Goal: Information Seeking & Learning: Learn about a topic

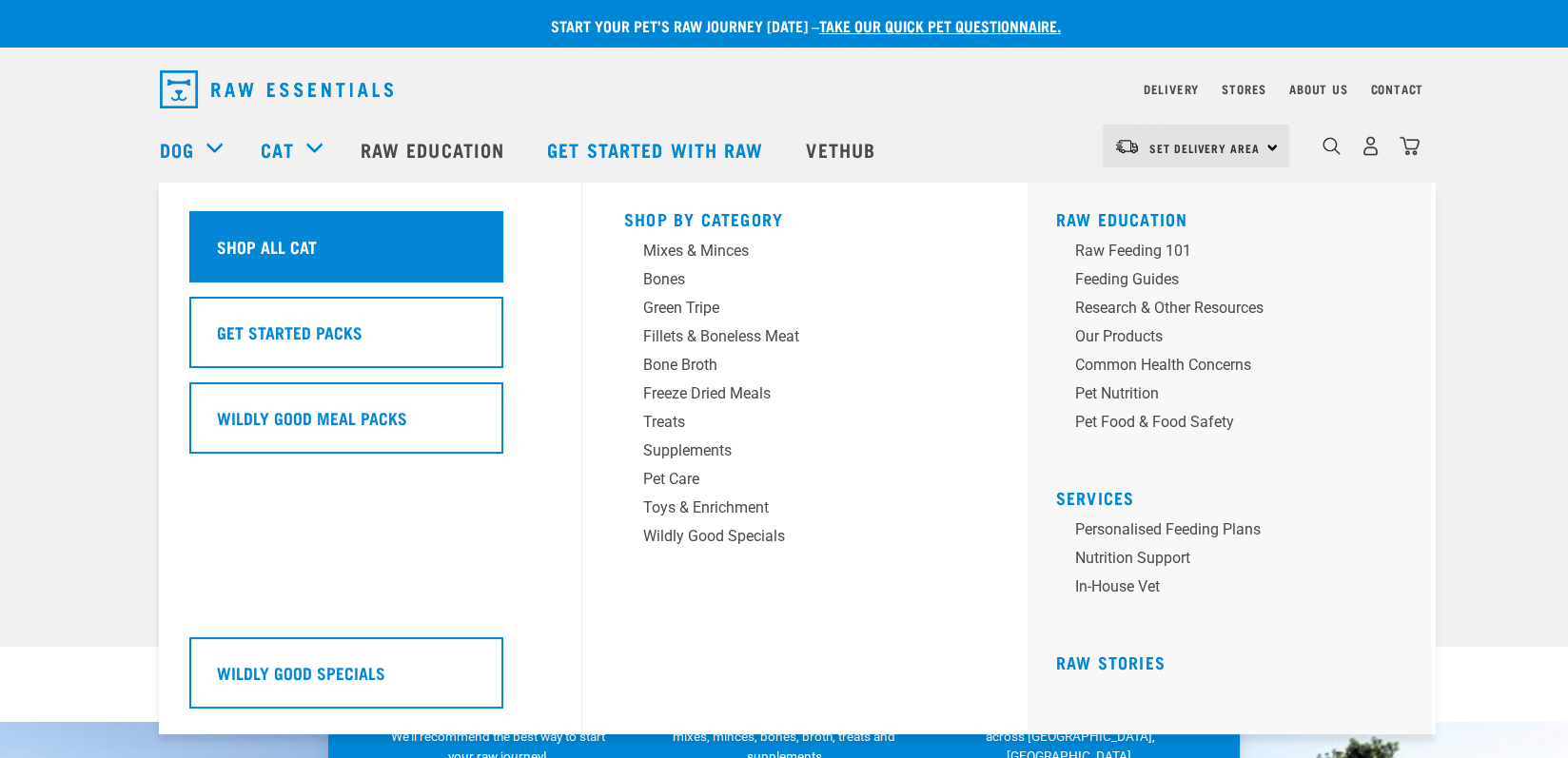
click at [259, 254] on h5 "Shop All Cat" at bounding box center [267, 245] width 100 height 25
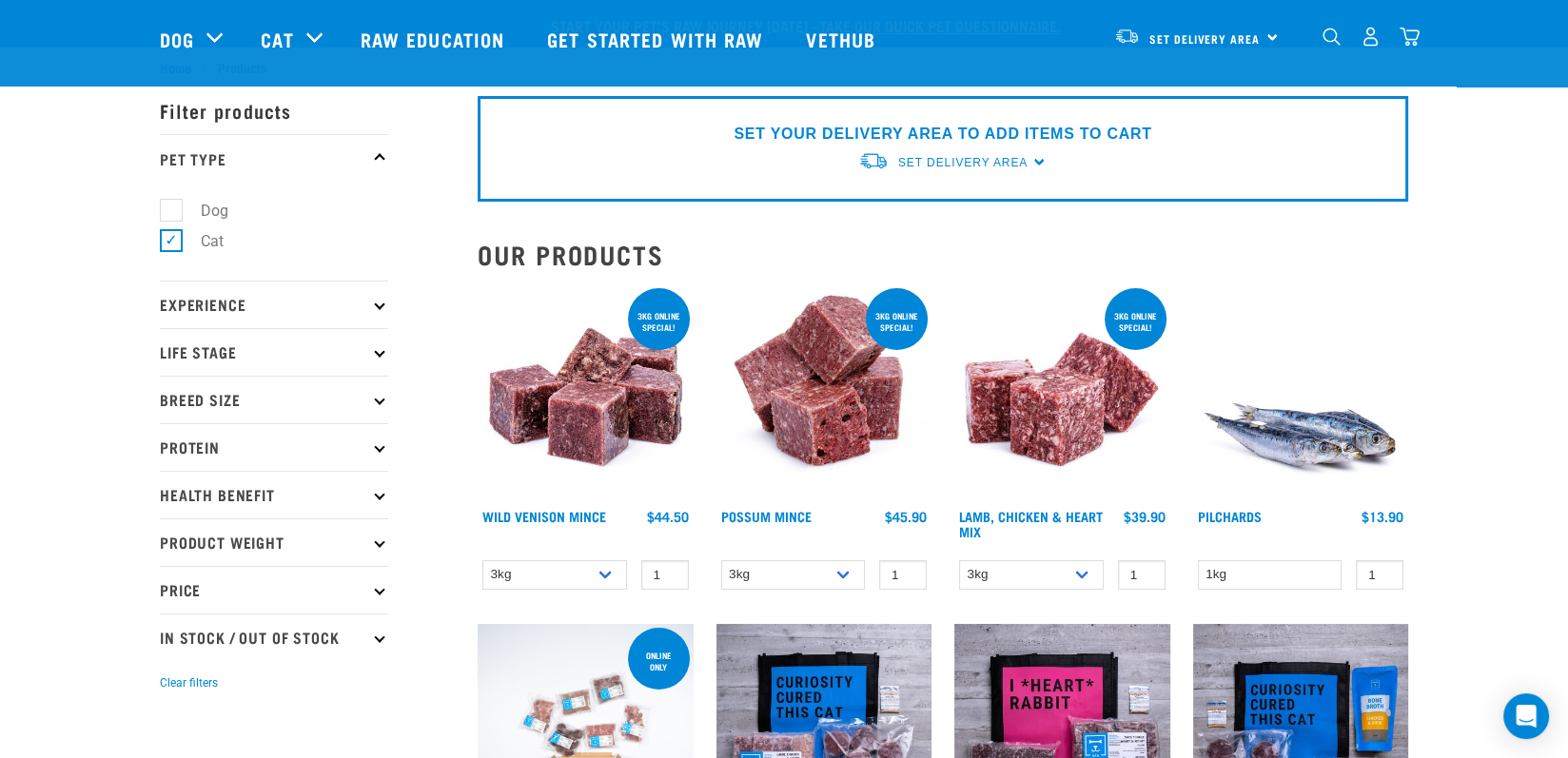
scroll to position [286, 0]
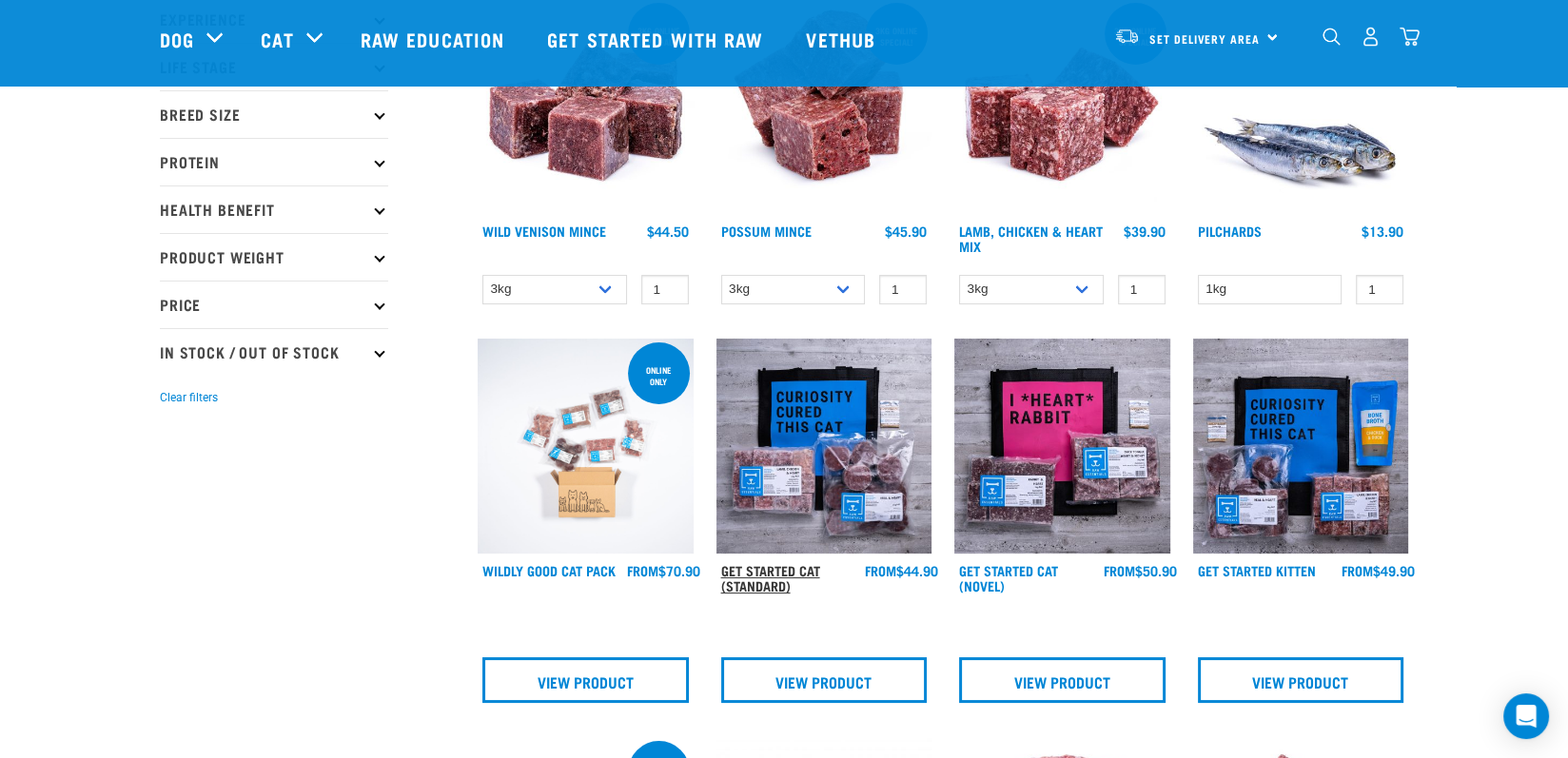
click at [781, 568] on link "Get Started Cat (Standard)" at bounding box center [770, 577] width 99 height 22
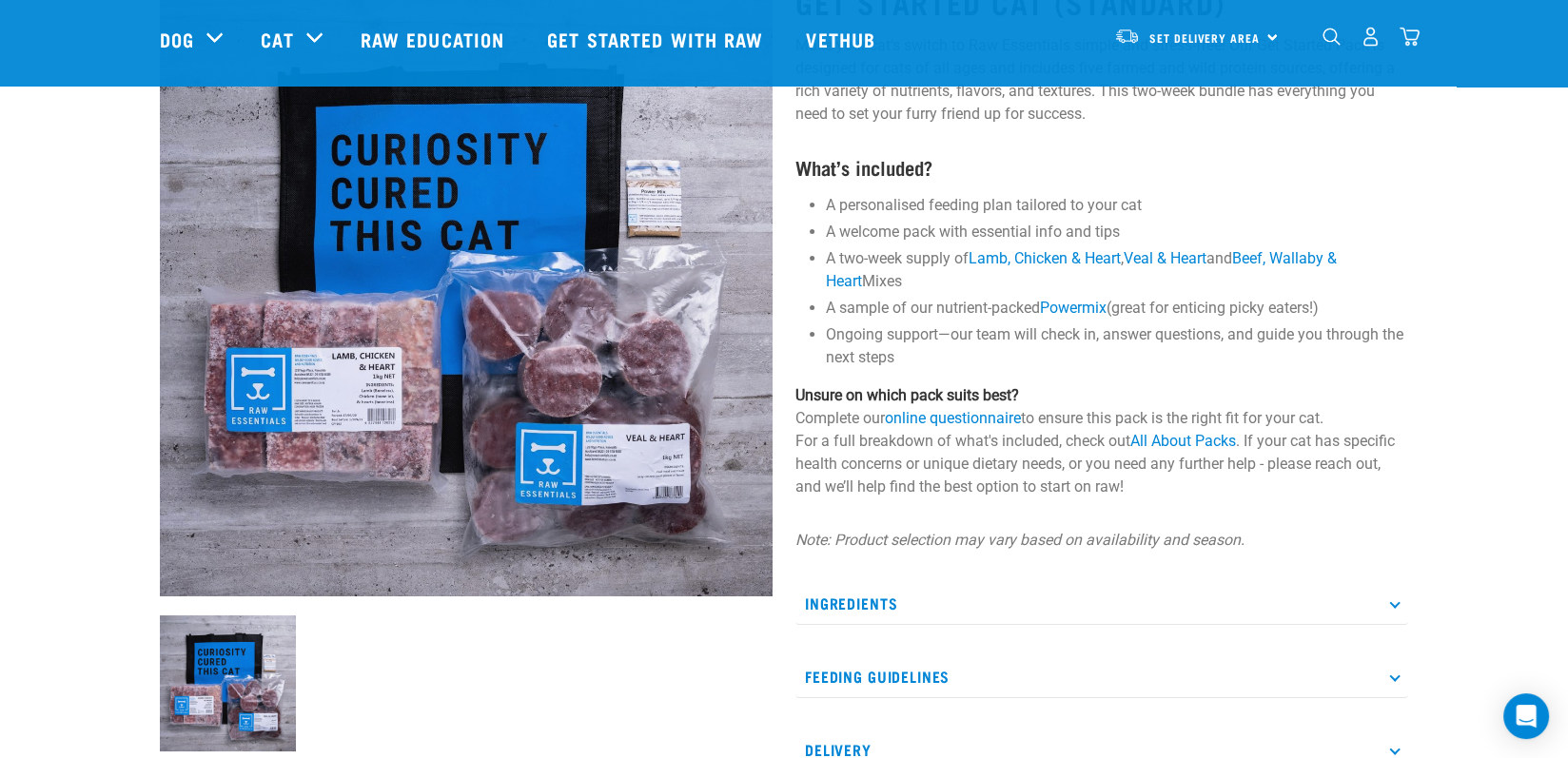
scroll to position [190, 0]
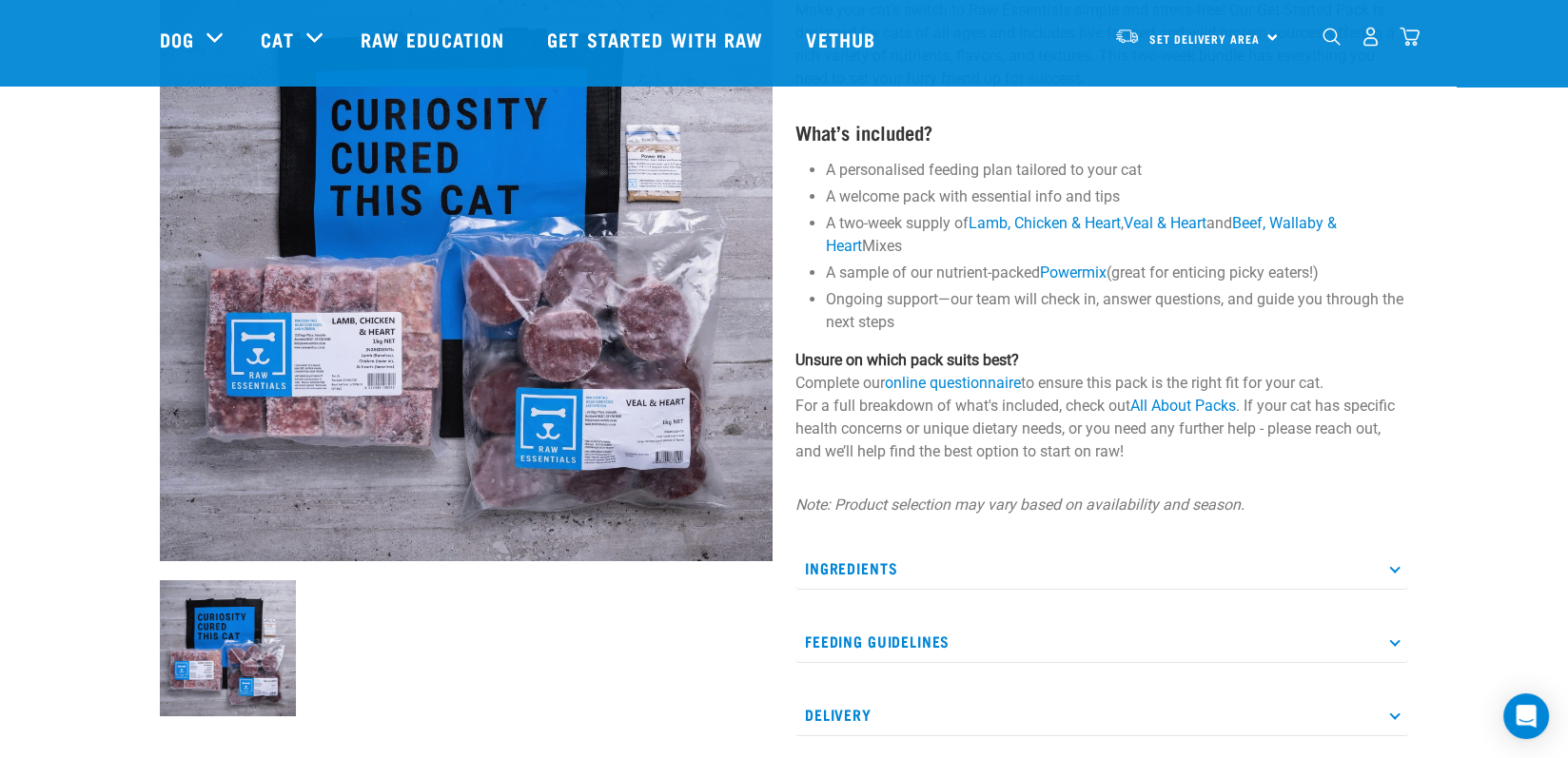
click at [1410, 577] on div "Get Started Cat (Standard) Make your cat’s switch to Raw Essentials simple and …" at bounding box center [1101, 425] width 635 height 1003
click at [1396, 568] on icon at bounding box center [1393, 568] width 11 height 11
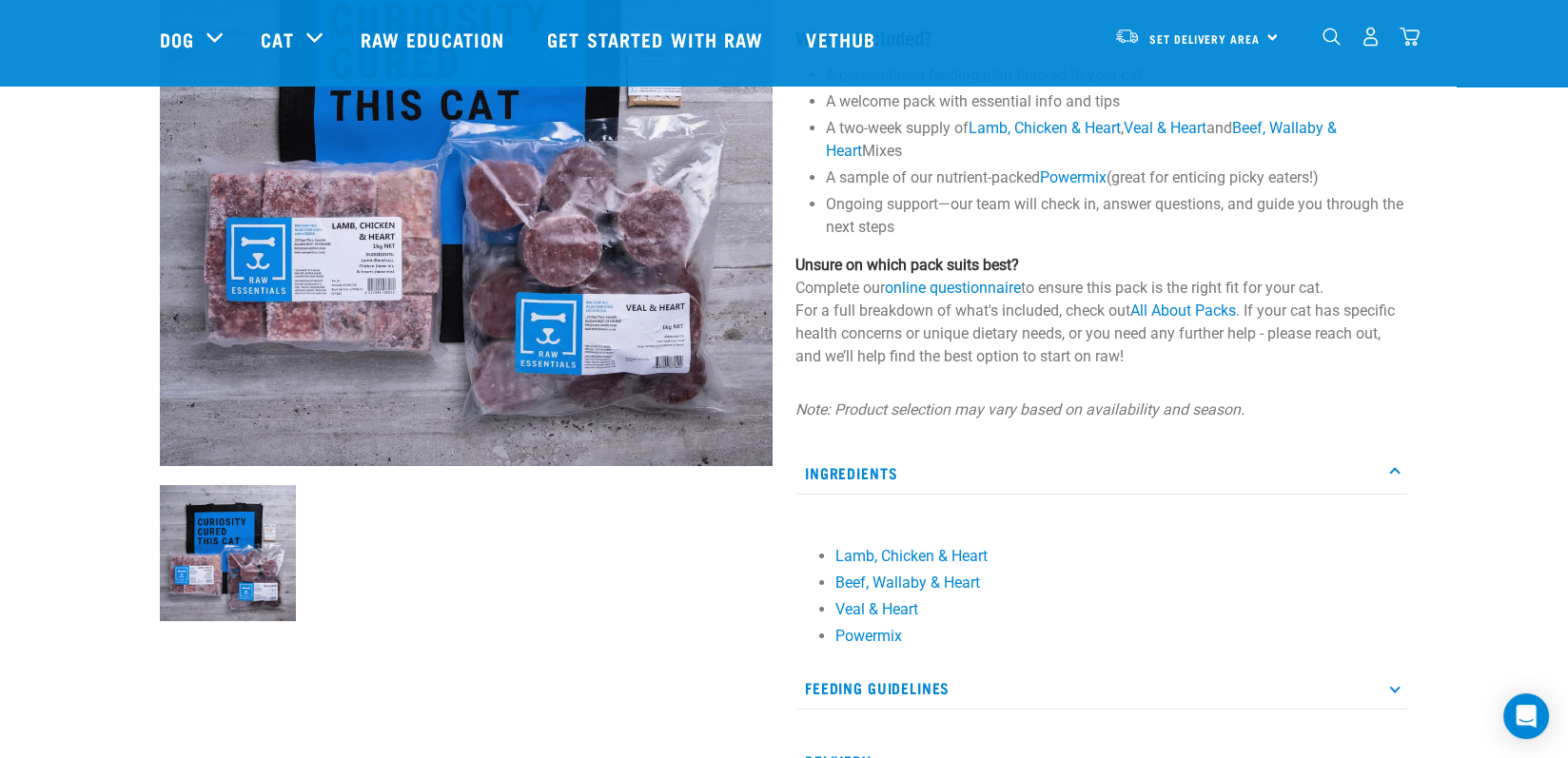
scroll to position [381, 0]
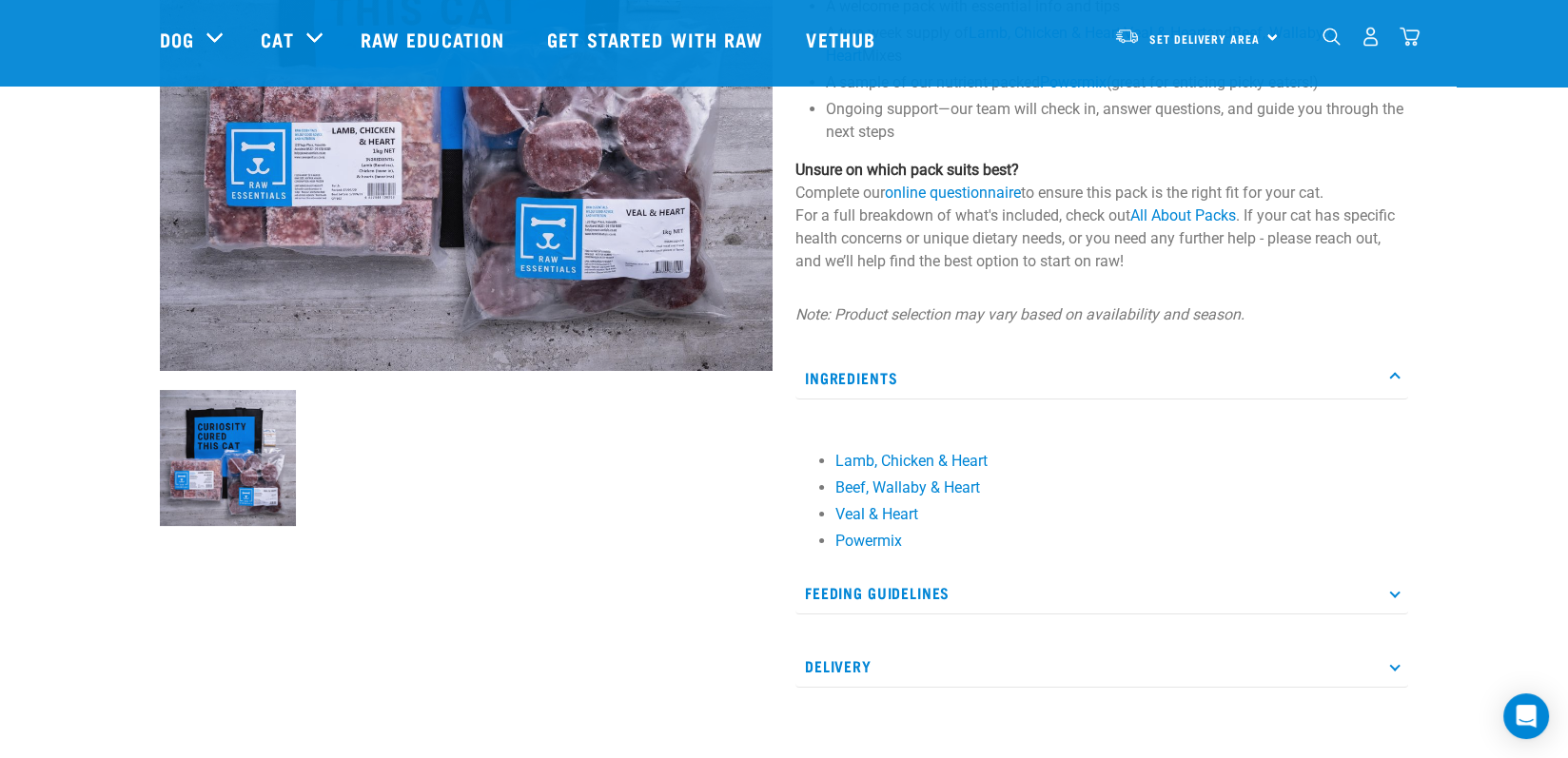
click at [1393, 594] on icon at bounding box center [1393, 592] width 11 height 11
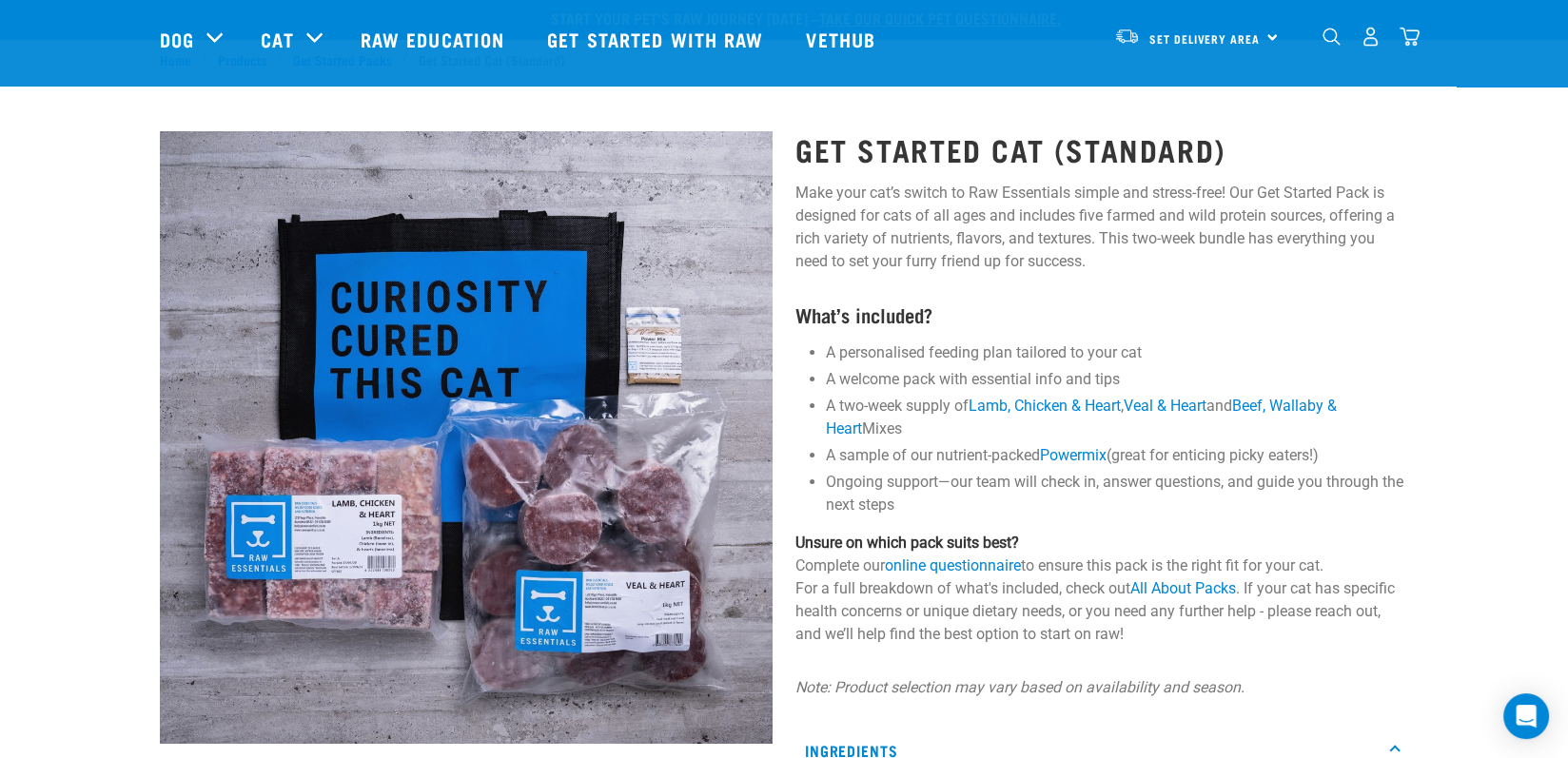
scroll to position [0, 0]
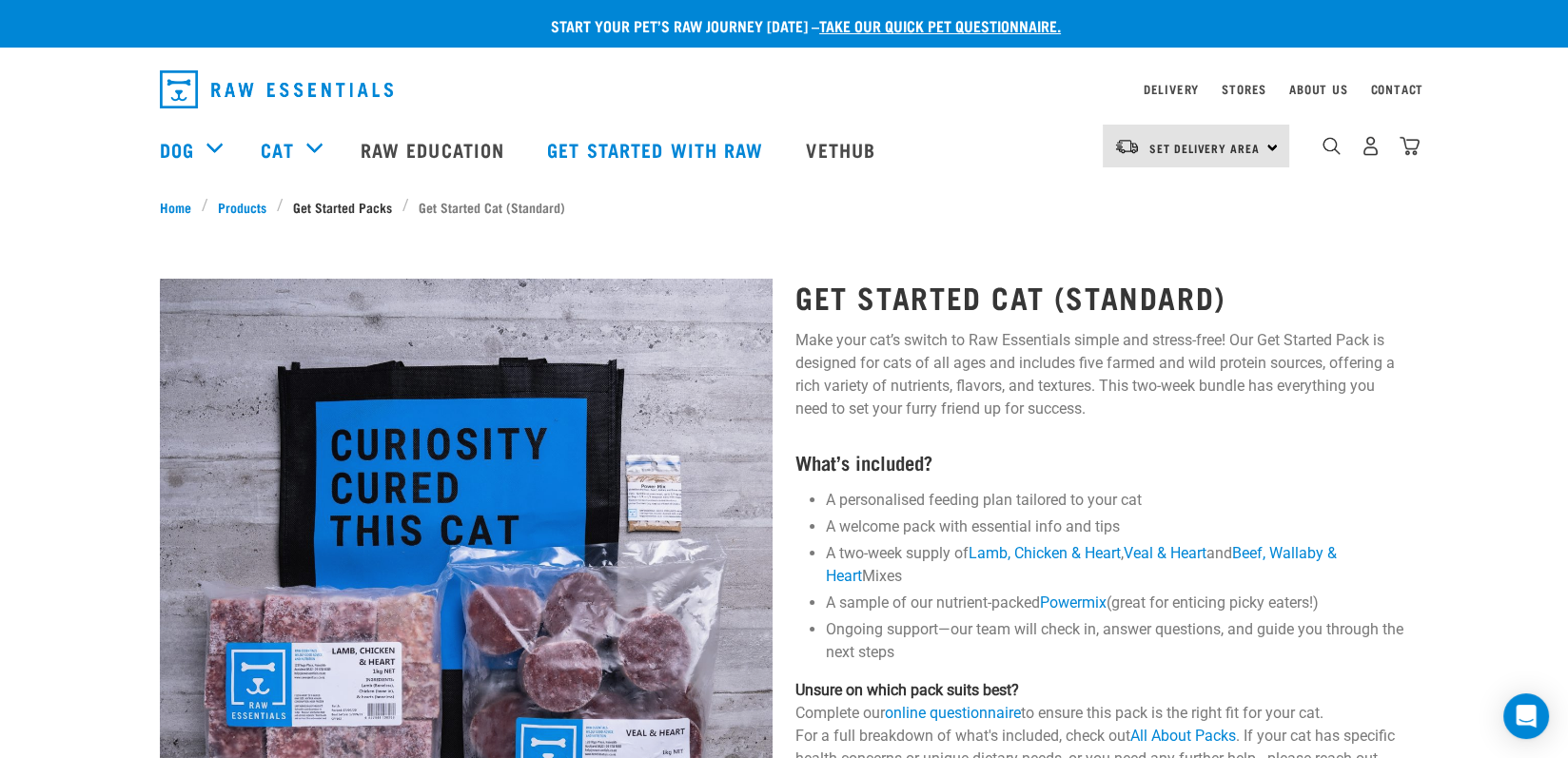
click at [306, 205] on link "Get Started Packs" at bounding box center [343, 207] width 119 height 20
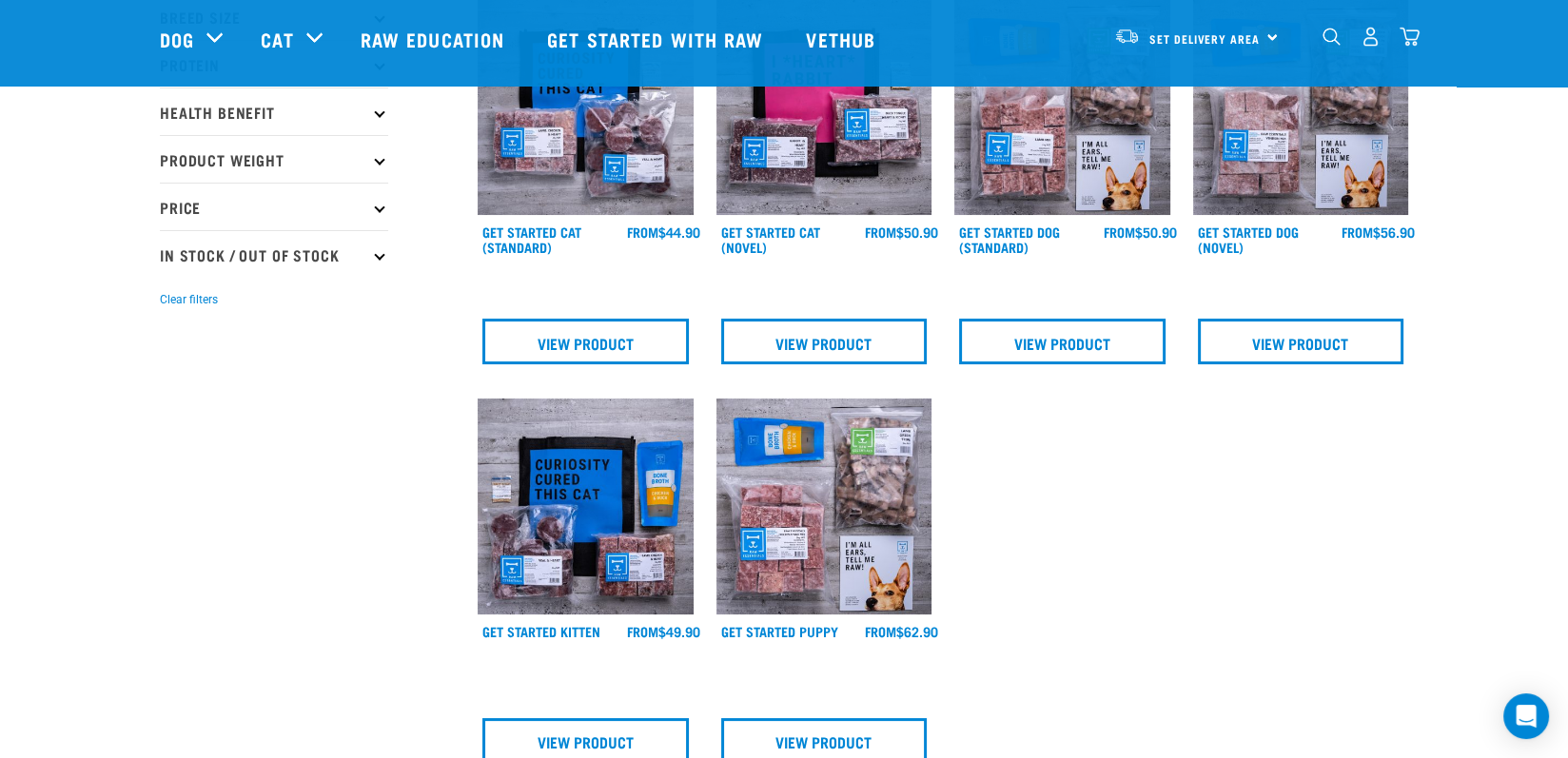
scroll to position [286, 0]
click at [545, 631] on link "Get Started Kitten" at bounding box center [541, 629] width 118 height 7
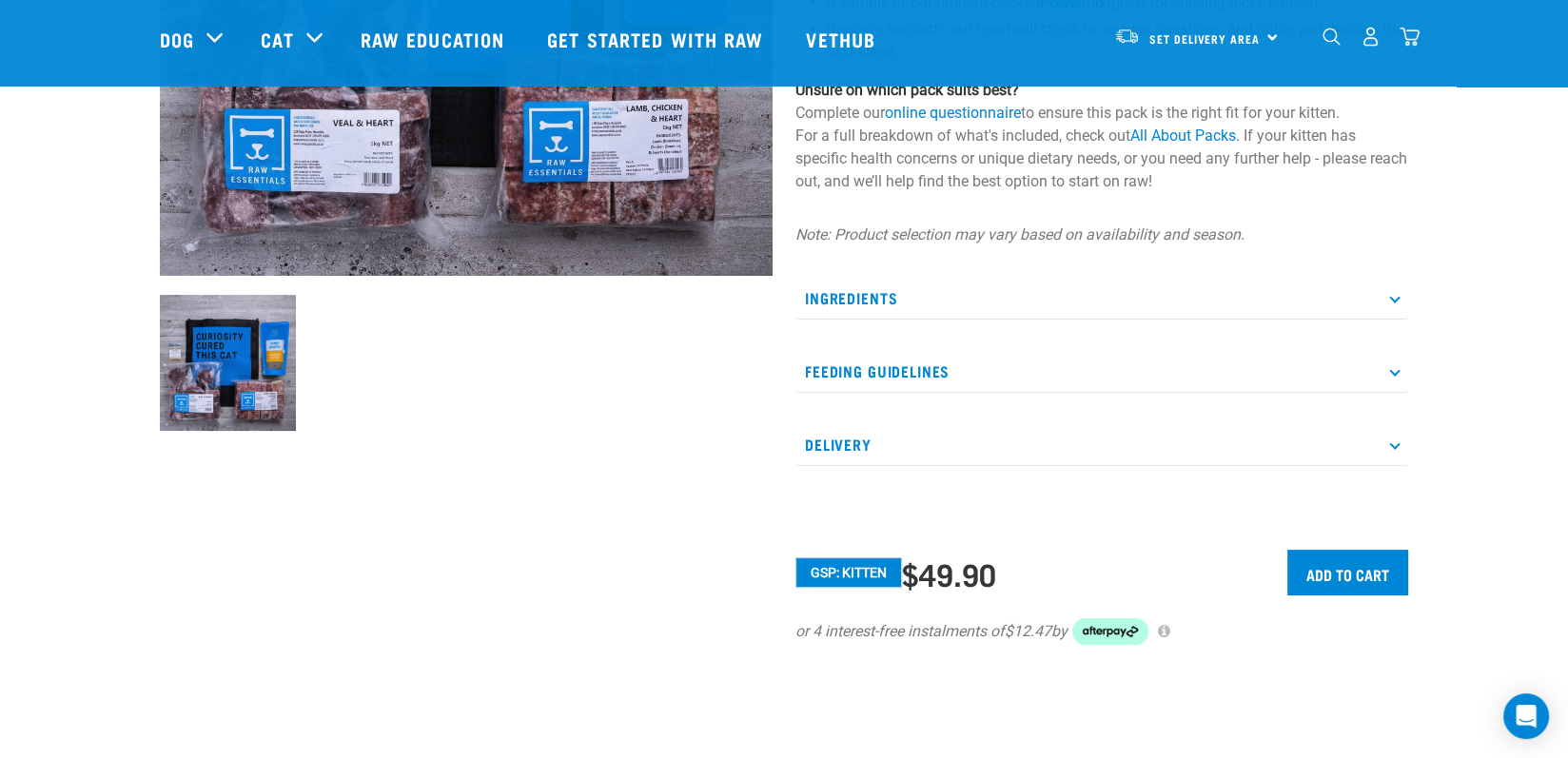
scroll to position [286, 0]
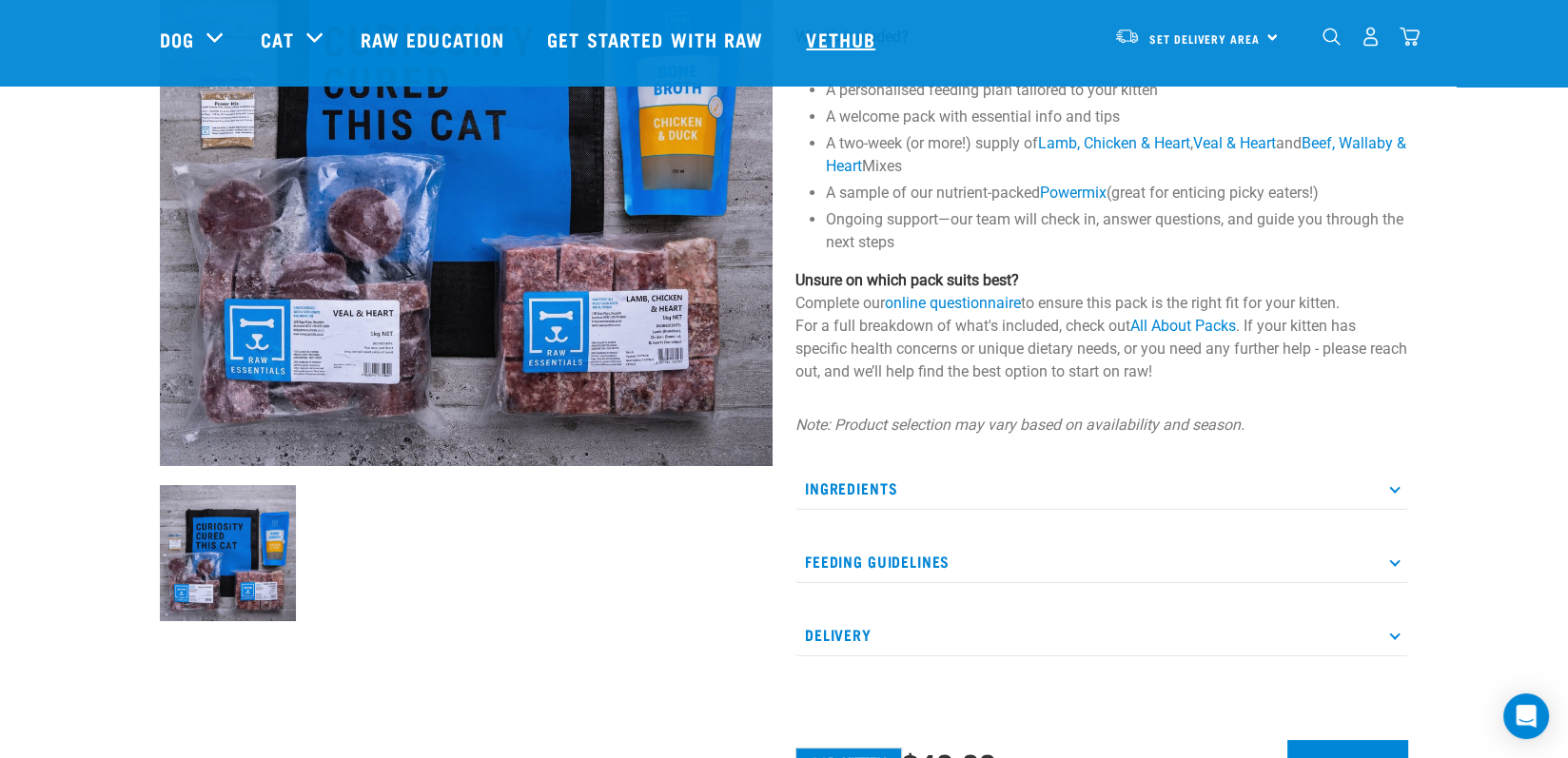
click at [828, 26] on link "Vethub" at bounding box center [842, 39] width 112 height 77
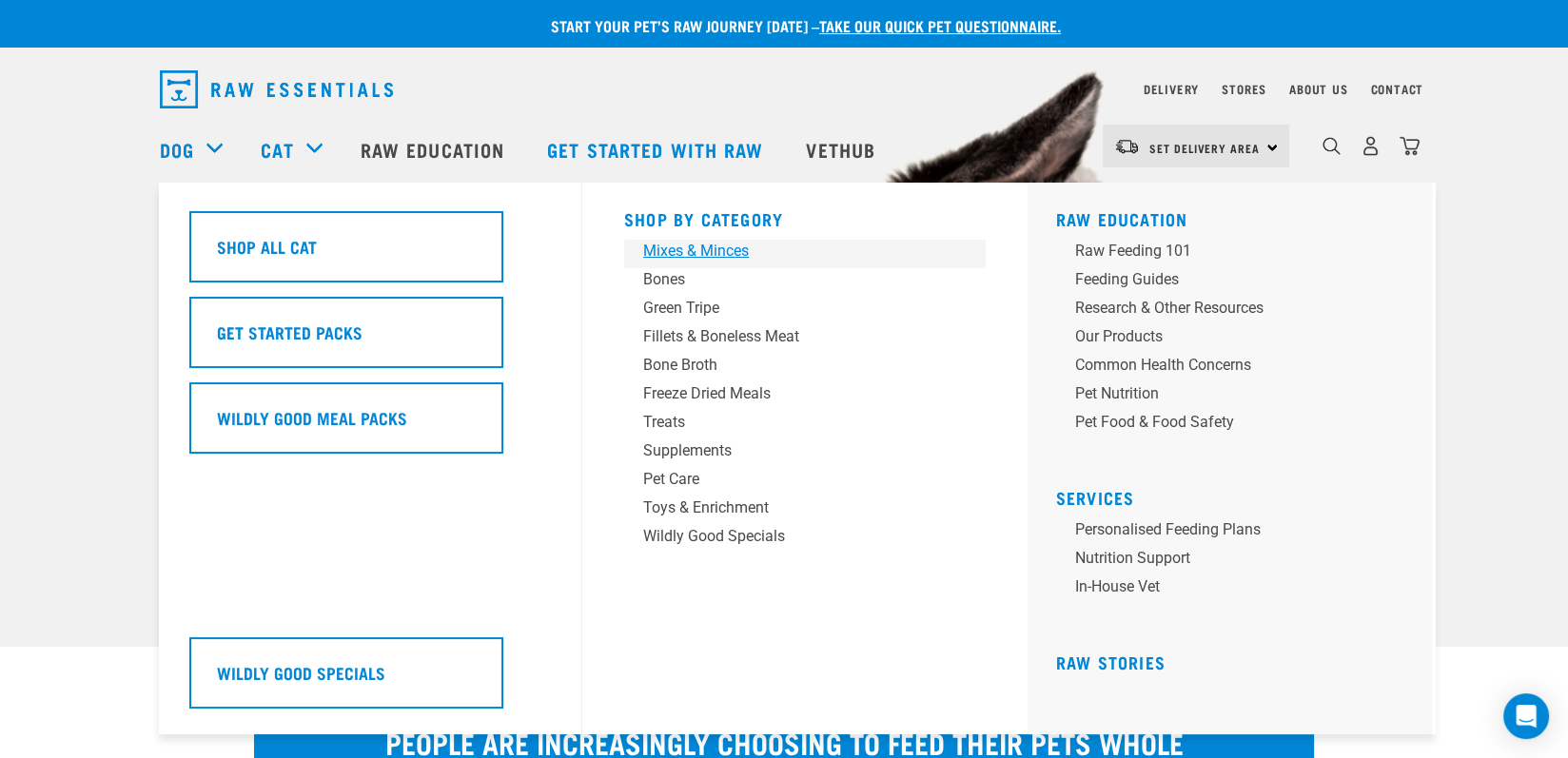
click at [672, 256] on div "Mixes & Minces" at bounding box center [791, 250] width 297 height 23
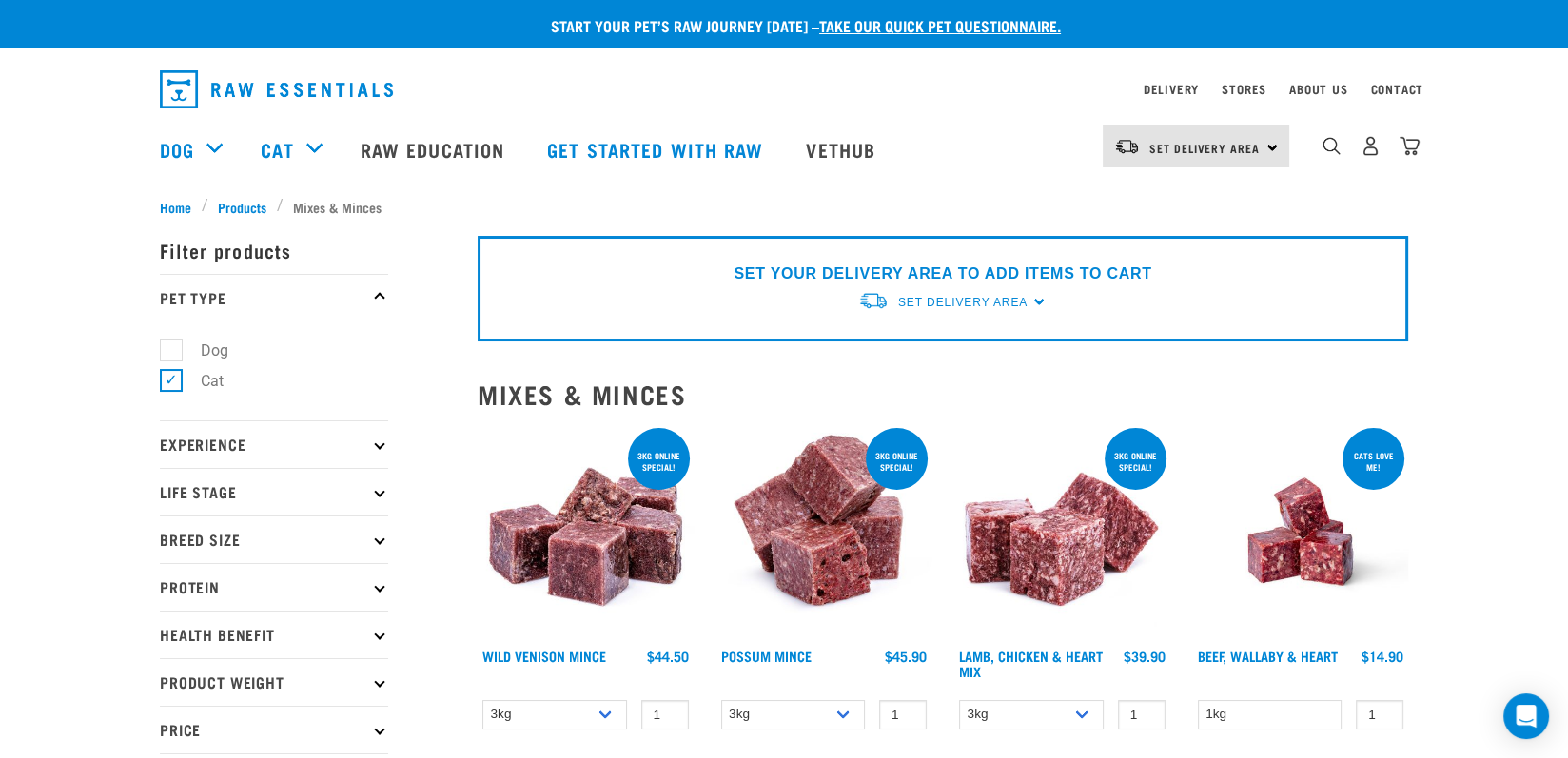
click at [380, 493] on icon at bounding box center [379, 491] width 11 height 11
click at [381, 540] on icon at bounding box center [379, 538] width 11 height 11
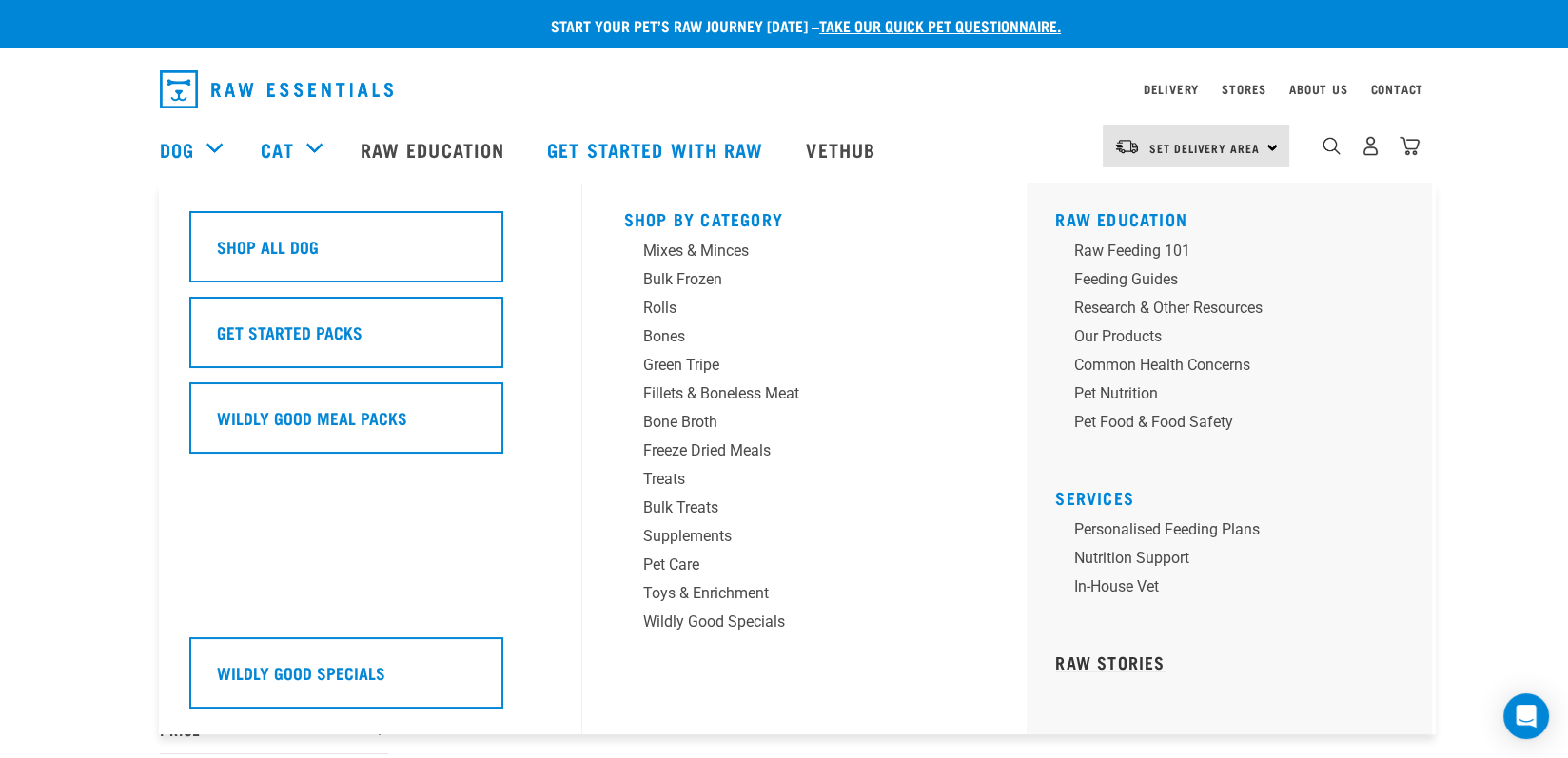
click at [1111, 667] on link "Raw Stories" at bounding box center [1108, 662] width 109 height 10
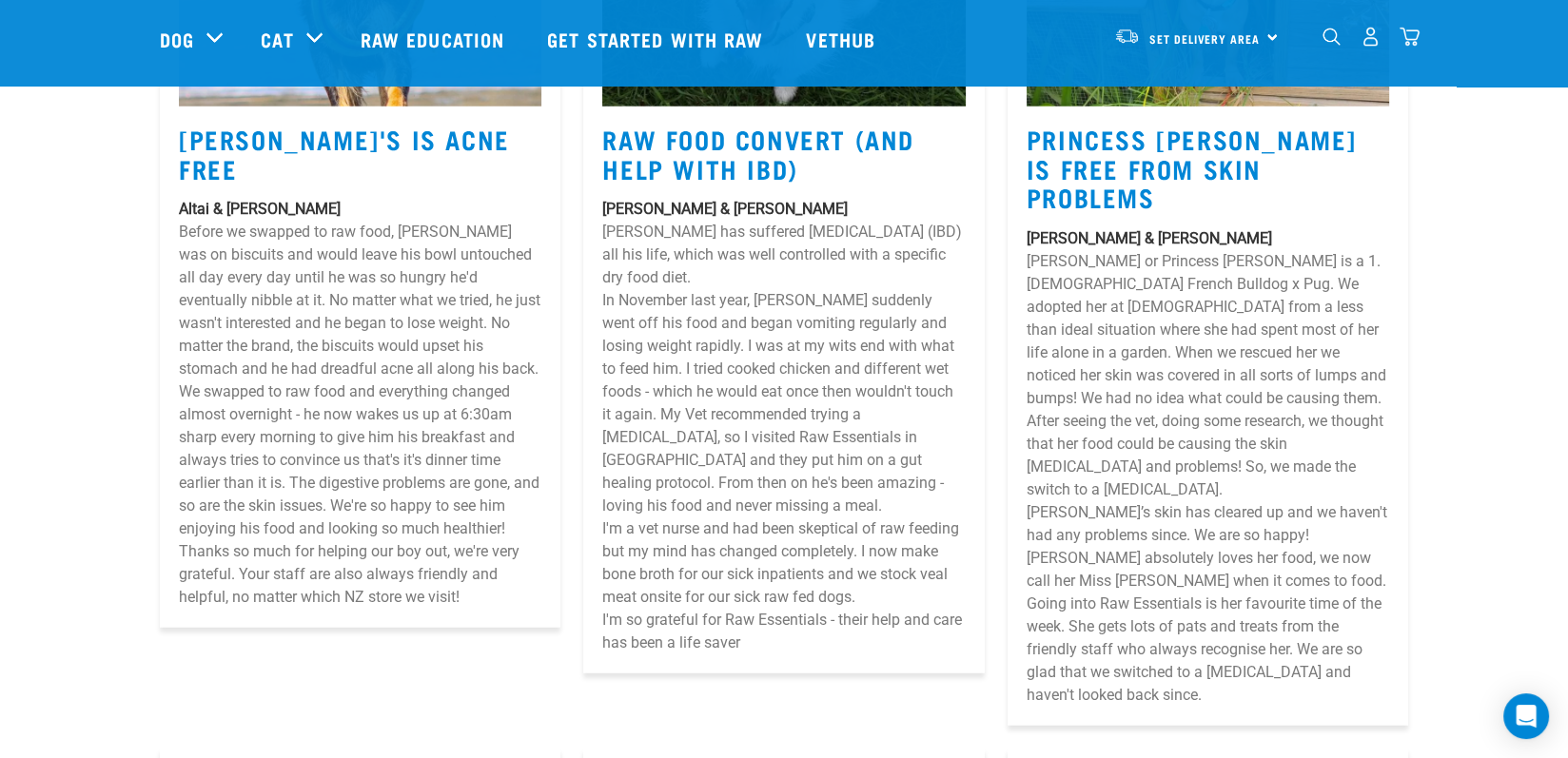
scroll to position [5895, 0]
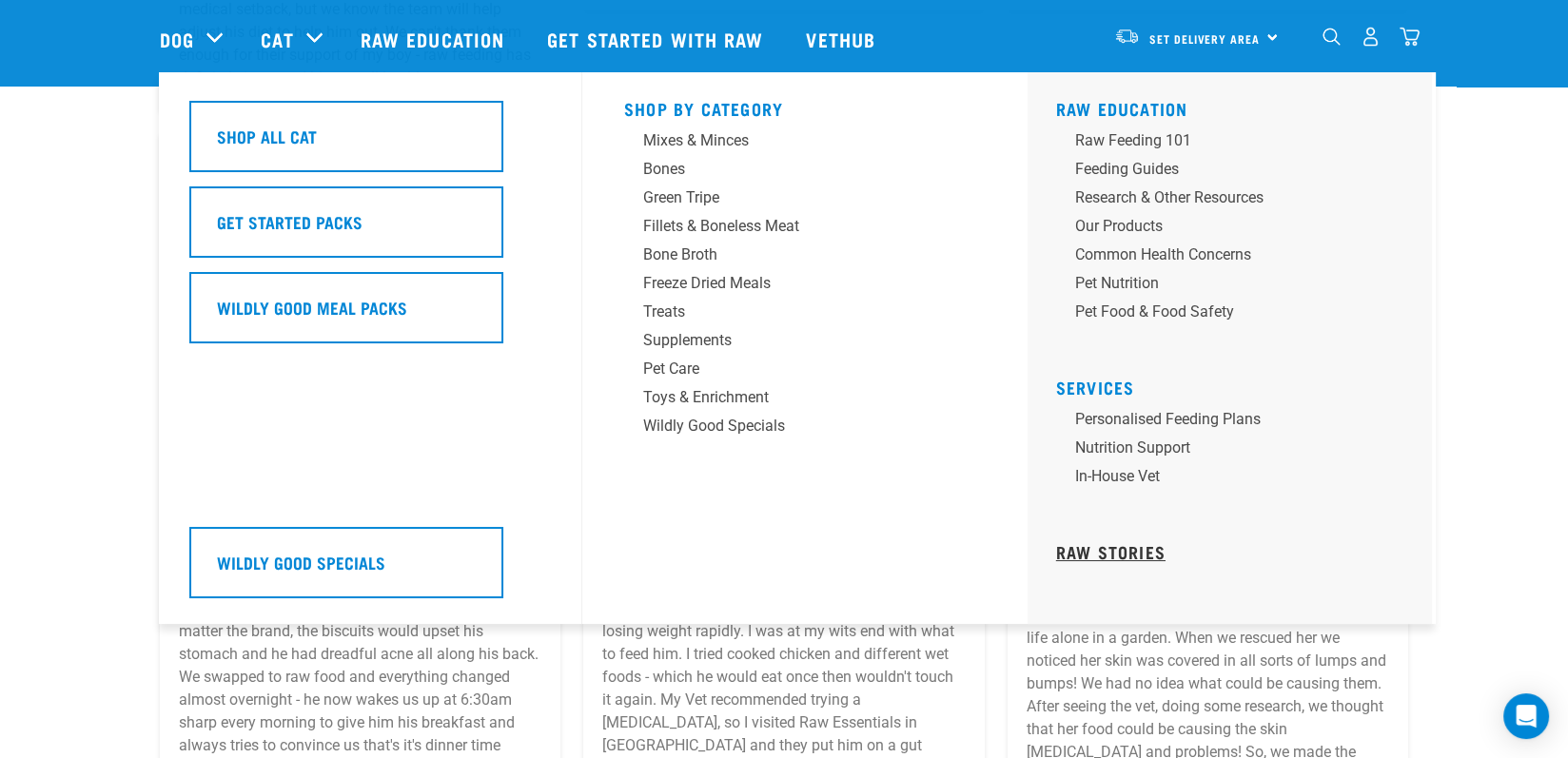
click at [1147, 548] on link "Raw Stories" at bounding box center [1109, 552] width 109 height 10
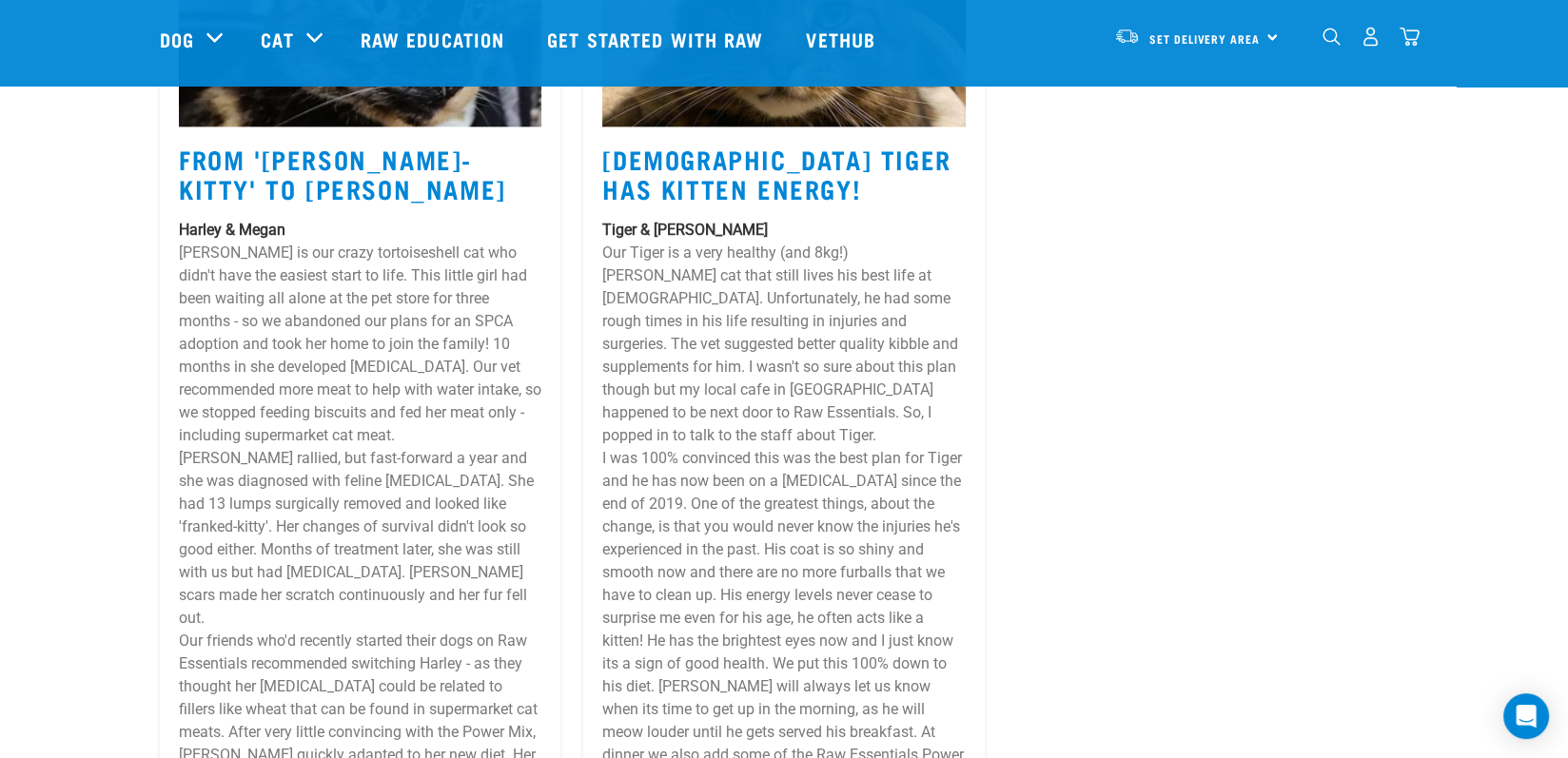
scroll to position [3425, 0]
